Goal: Use online tool/utility: Utilize a website feature to perform a specific function

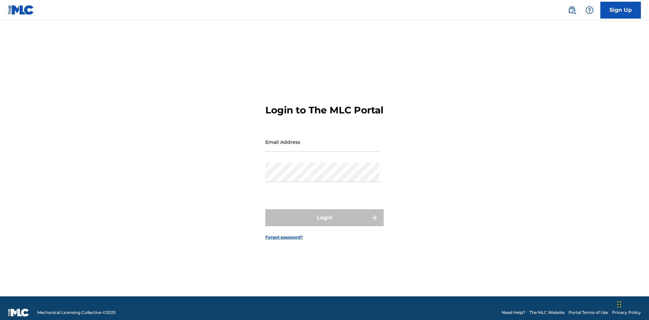
scroll to position [9, 0]
click at [322, 139] on input "Email Address" at bounding box center [322, 141] width 114 height 19
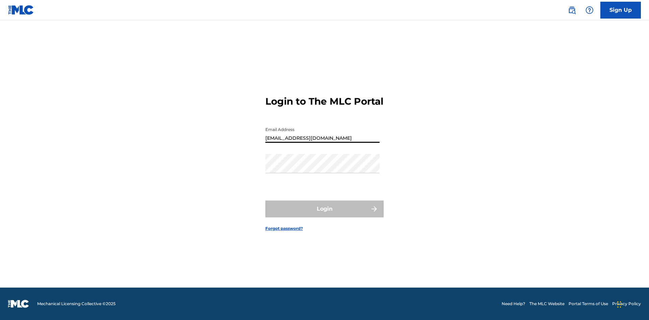
type input "[EMAIL_ADDRESS][DOMAIN_NAME]"
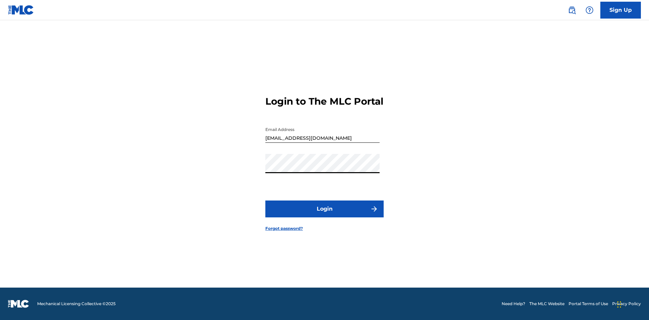
click at [324, 215] on button "Login" at bounding box center [324, 209] width 118 height 17
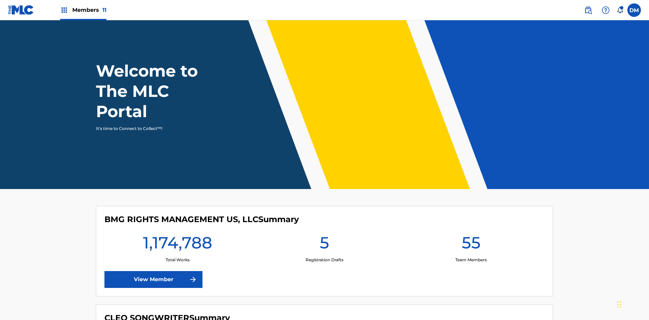
click at [83, 10] on span "Members 11" at bounding box center [89, 10] width 34 height 8
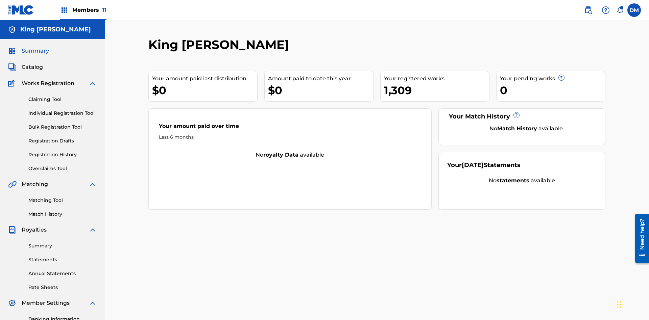
click at [63, 124] on link "Bulk Registration Tool" at bounding box center [62, 127] width 68 height 7
